Goal: Information Seeking & Learning: Understand process/instructions

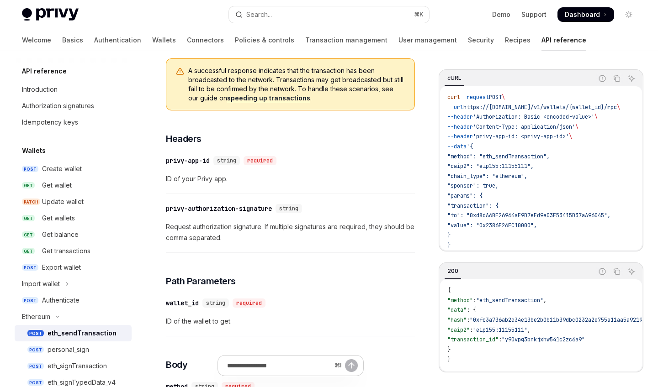
scroll to position [111, 0]
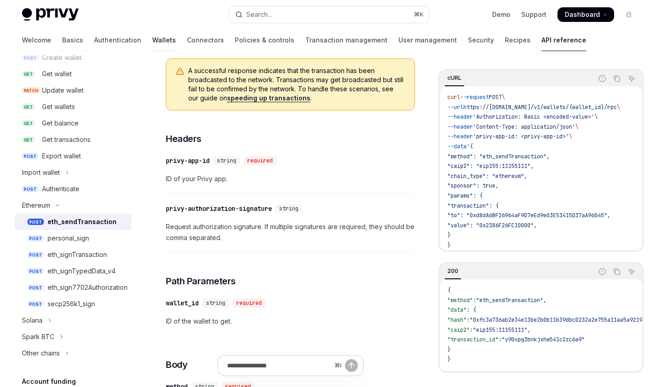
click at [152, 39] on link "Wallets" at bounding box center [164, 40] width 24 height 22
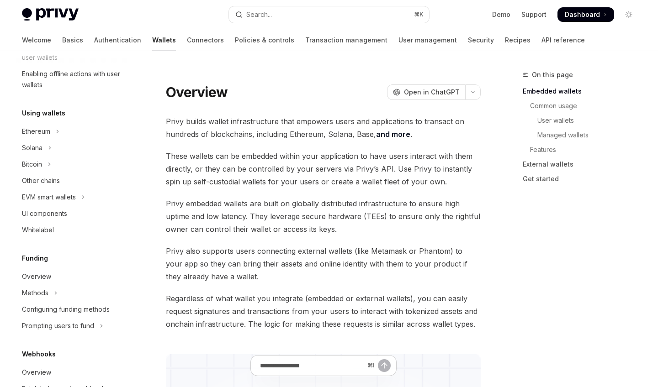
scroll to position [201, 0]
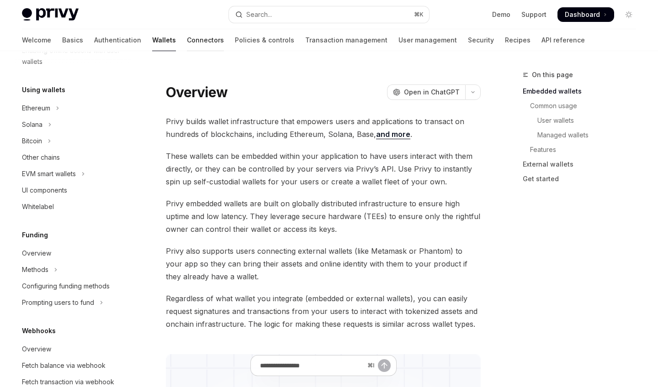
click at [187, 48] on link "Connectors" at bounding box center [205, 40] width 37 height 22
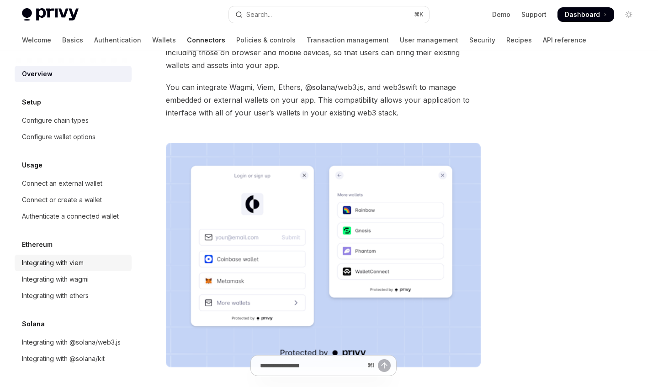
scroll to position [80, 0]
click at [108, 223] on link "Authenticate a connected wallet" at bounding box center [73, 216] width 117 height 16
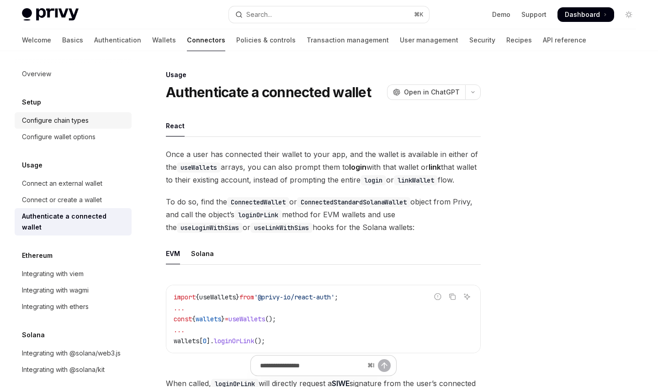
click at [95, 121] on div "Configure chain types" at bounding box center [74, 120] width 104 height 11
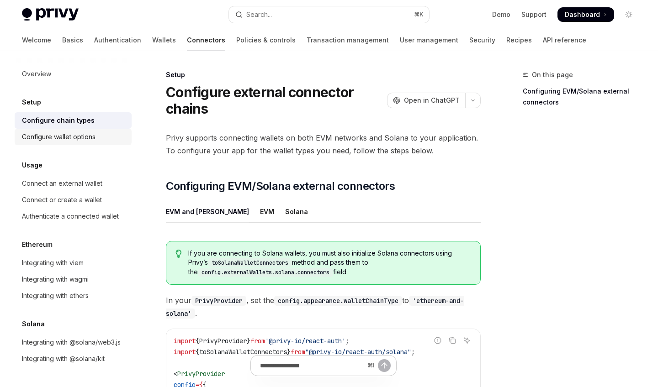
click at [93, 132] on div "Configure wallet options" at bounding box center [59, 137] width 74 height 11
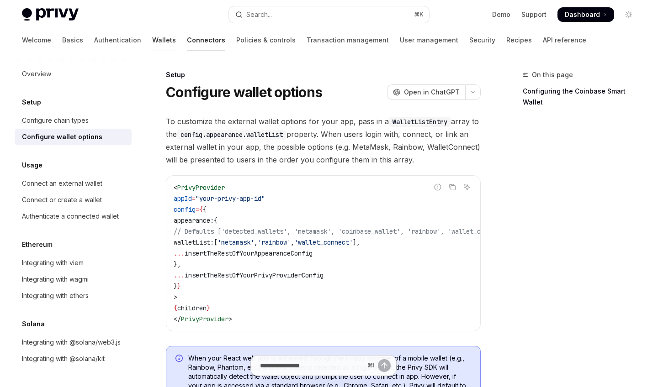
click at [152, 44] on link "Wallets" at bounding box center [164, 40] width 24 height 22
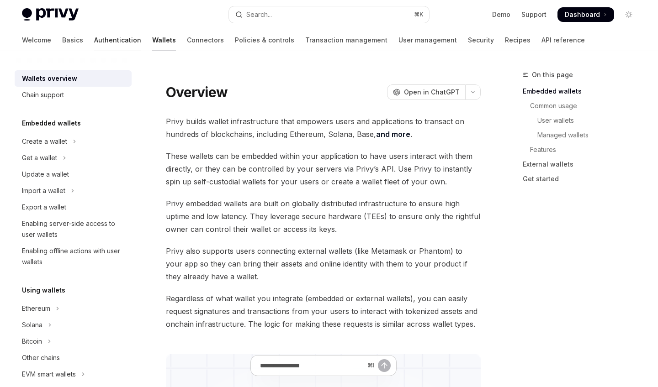
click at [94, 44] on link "Authentication" at bounding box center [117, 40] width 47 height 22
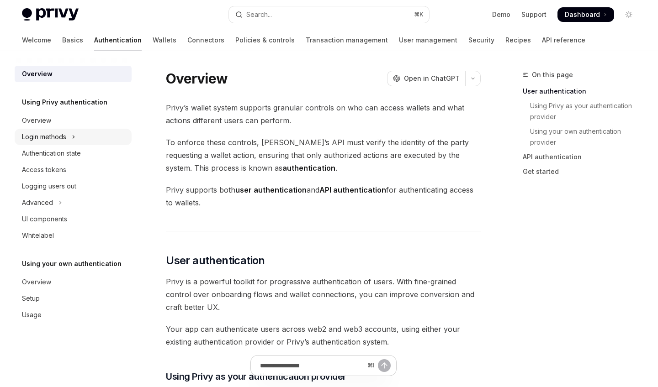
click at [101, 135] on button "Login methods" at bounding box center [73, 137] width 117 height 16
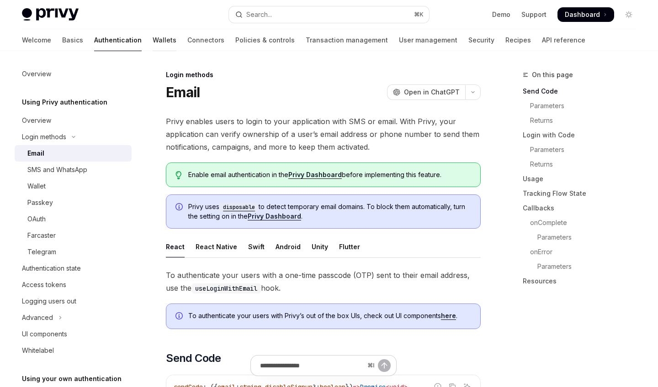
click at [153, 41] on link "Wallets" at bounding box center [165, 40] width 24 height 22
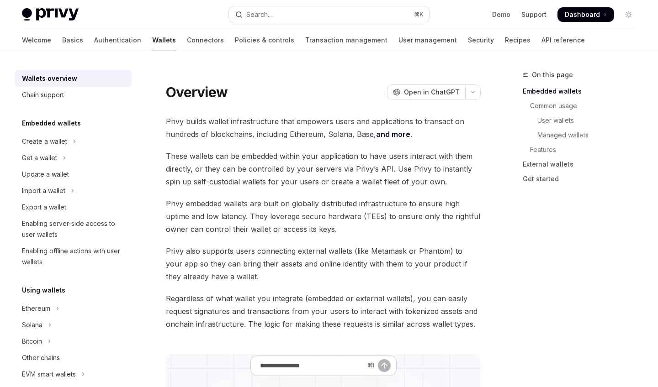
click at [178, 40] on div "Welcome Basics Authentication Wallets Connectors Policies & controls Transactio…" at bounding box center [303, 40] width 563 height 22
click at [187, 41] on link "Connectors" at bounding box center [205, 40] width 37 height 22
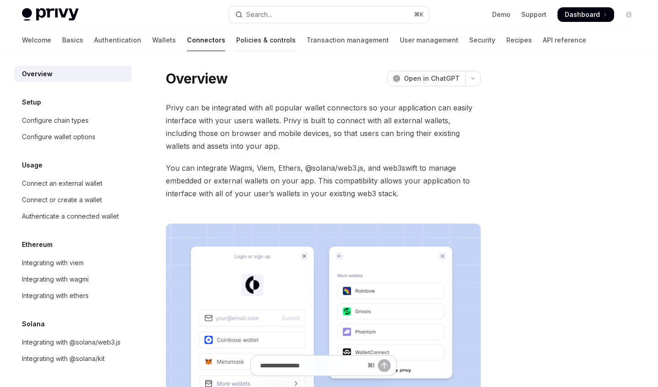
click at [236, 33] on link "Policies & controls" at bounding box center [265, 40] width 59 height 22
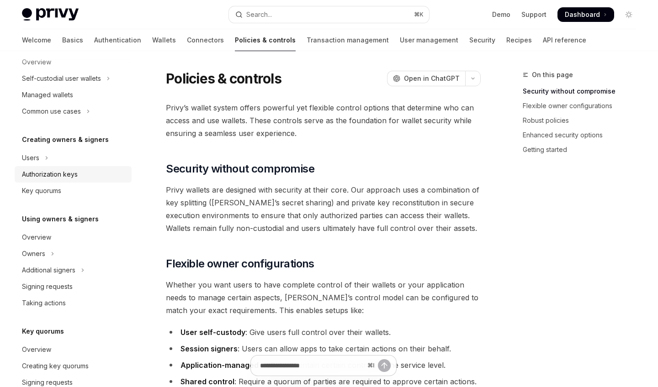
scroll to position [124, 0]
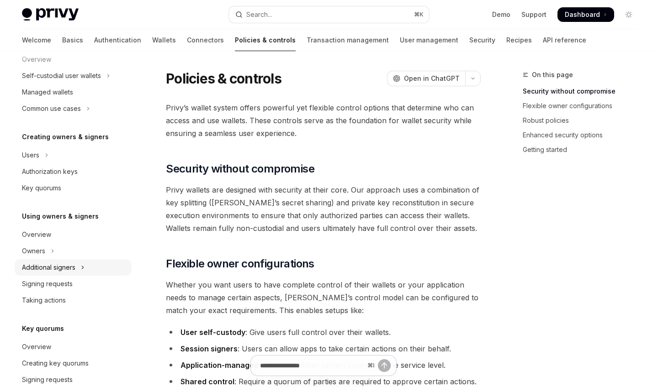
click at [79, 267] on button "Additional signers" at bounding box center [73, 268] width 117 height 16
type textarea "*"
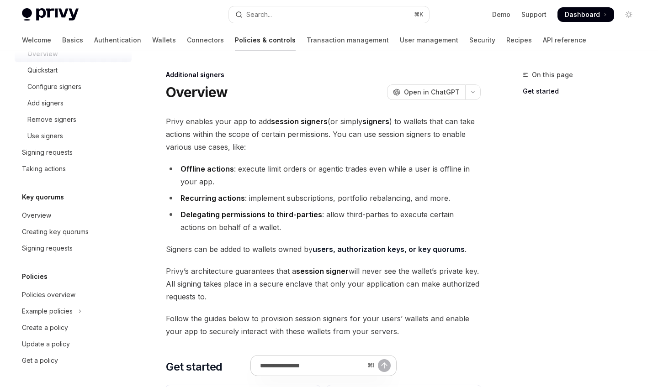
scroll to position [355, 0]
click at [278, 13] on button "Search... ⌘ K" at bounding box center [329, 14] width 200 height 16
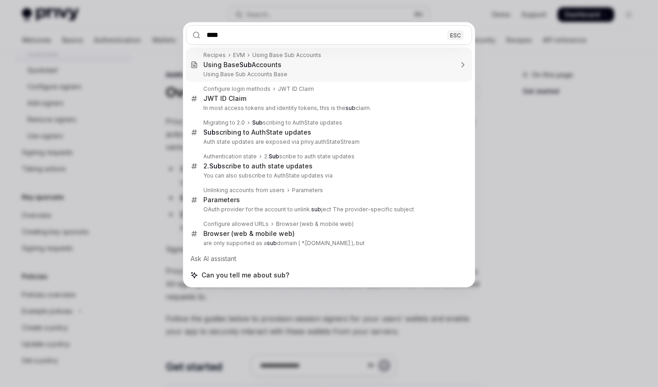
type input "*****"
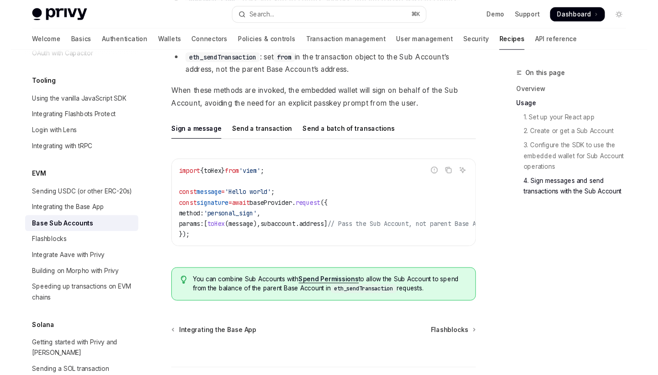
scroll to position [2072, 0]
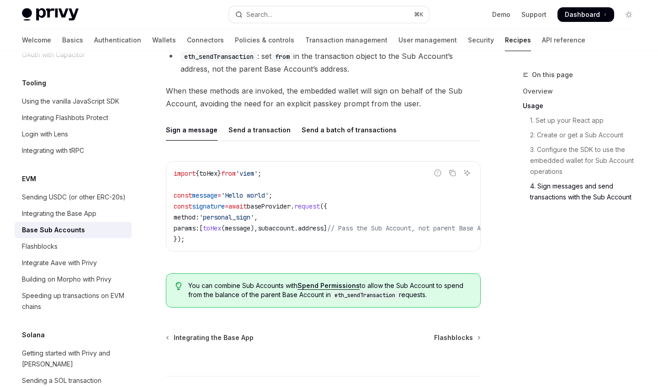
click at [331, 282] on link "Spend Permissions" at bounding box center [328, 286] width 62 height 8
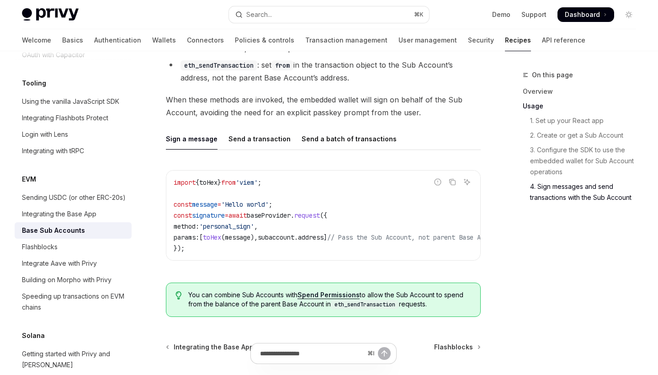
scroll to position [2057, 0]
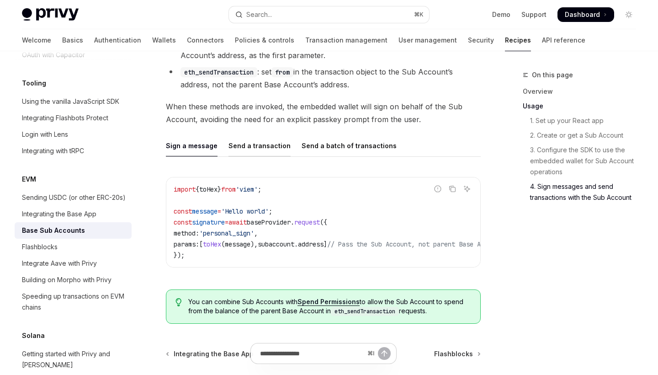
click at [254, 145] on div "Send a transaction" at bounding box center [259, 145] width 62 height 21
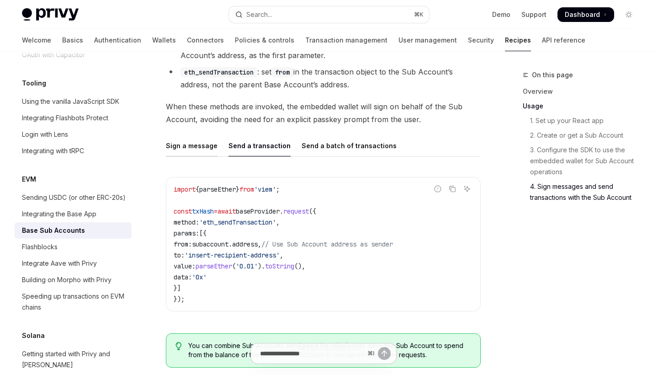
click at [195, 143] on div "Sign a message" at bounding box center [192, 145] width 52 height 21
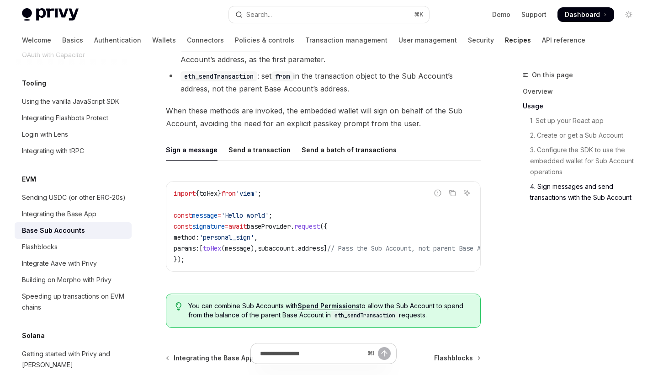
scroll to position [2051, 0]
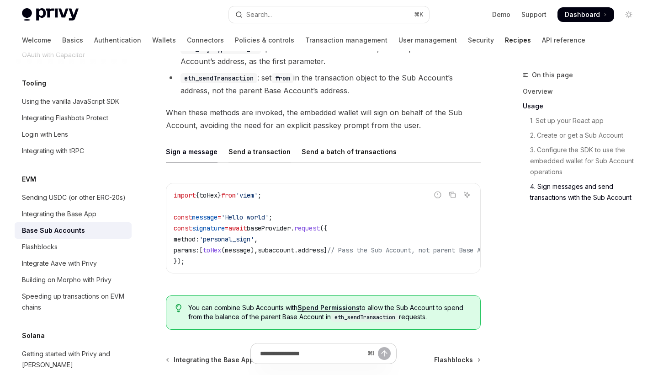
click at [266, 146] on div "Send a transaction" at bounding box center [259, 151] width 62 height 21
type textarea "*"
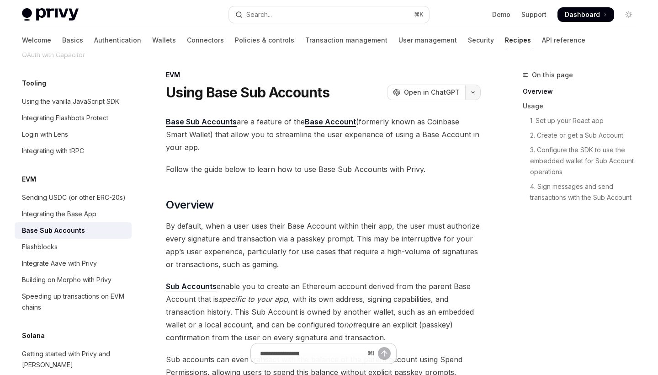
click at [478, 93] on button "button" at bounding box center [473, 93] width 16 height 16
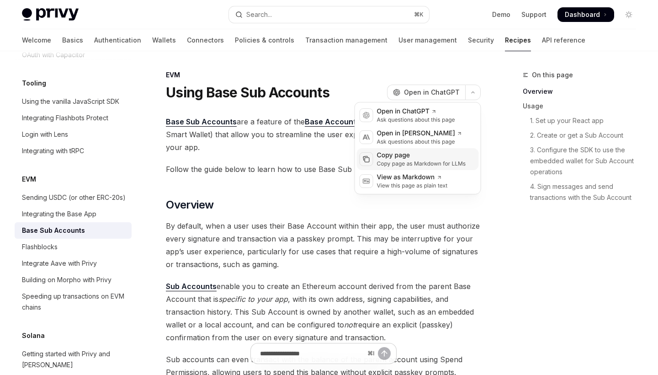
click at [454, 160] on div "Copy page as Markdown for LLMs" at bounding box center [421, 163] width 89 height 7
